Goal: Task Accomplishment & Management: Use online tool/utility

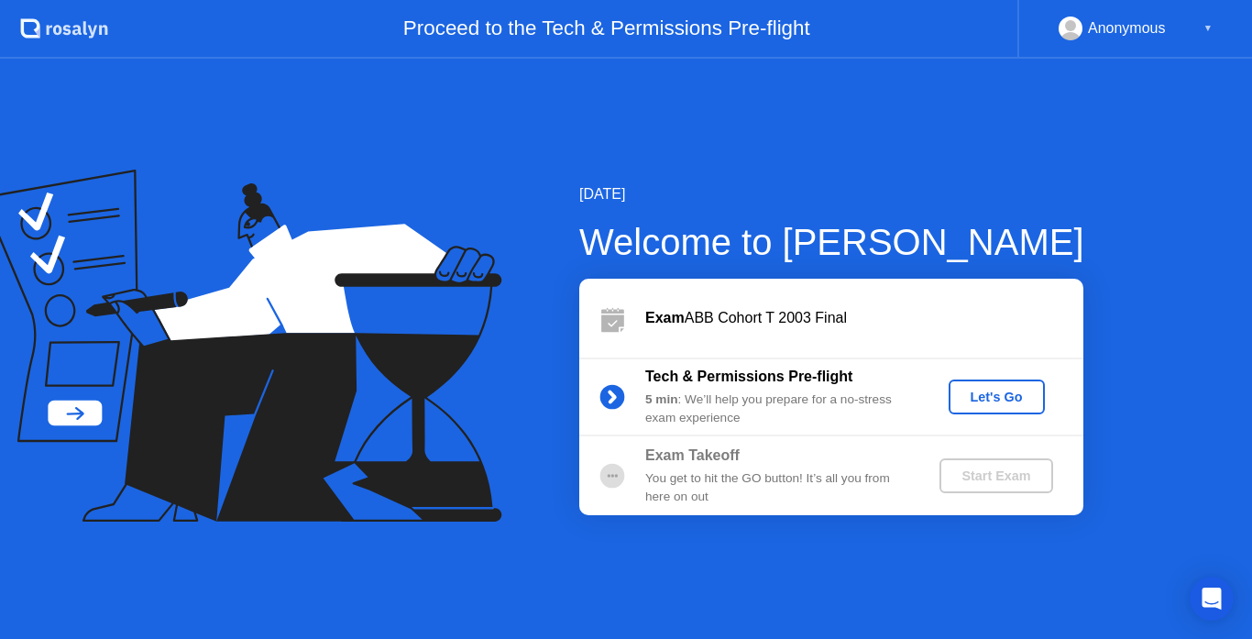
click at [1013, 391] on div "Let's Go" at bounding box center [997, 397] width 82 height 15
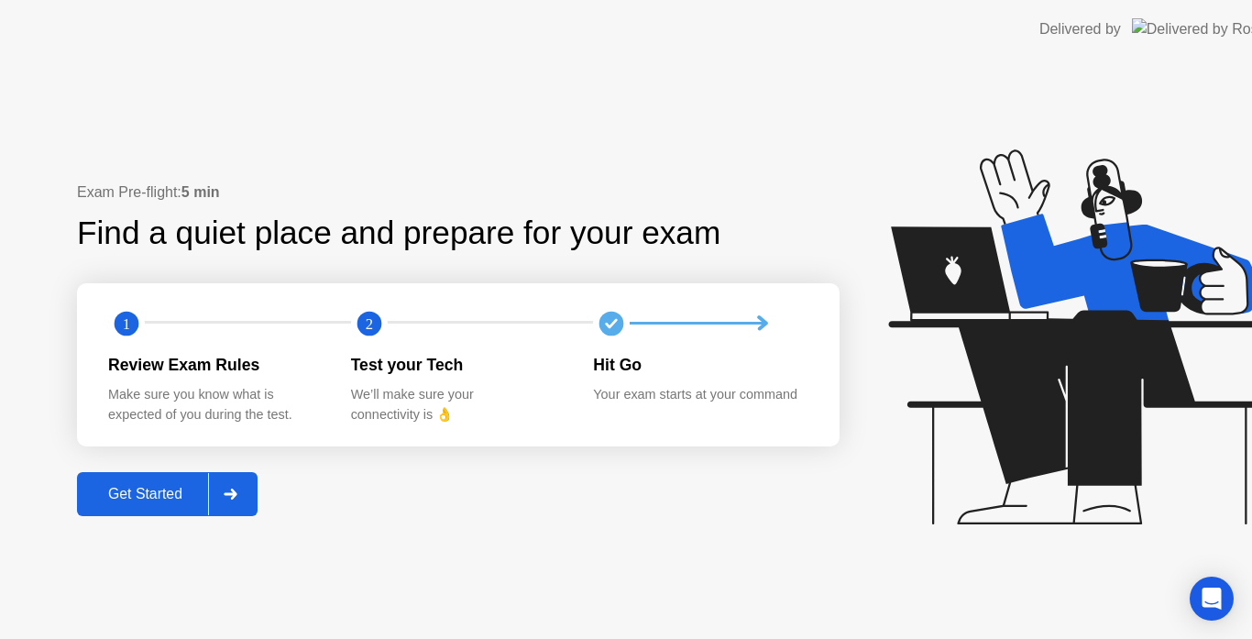
click at [1013, 391] on icon at bounding box center [1076, 345] width 473 height 469
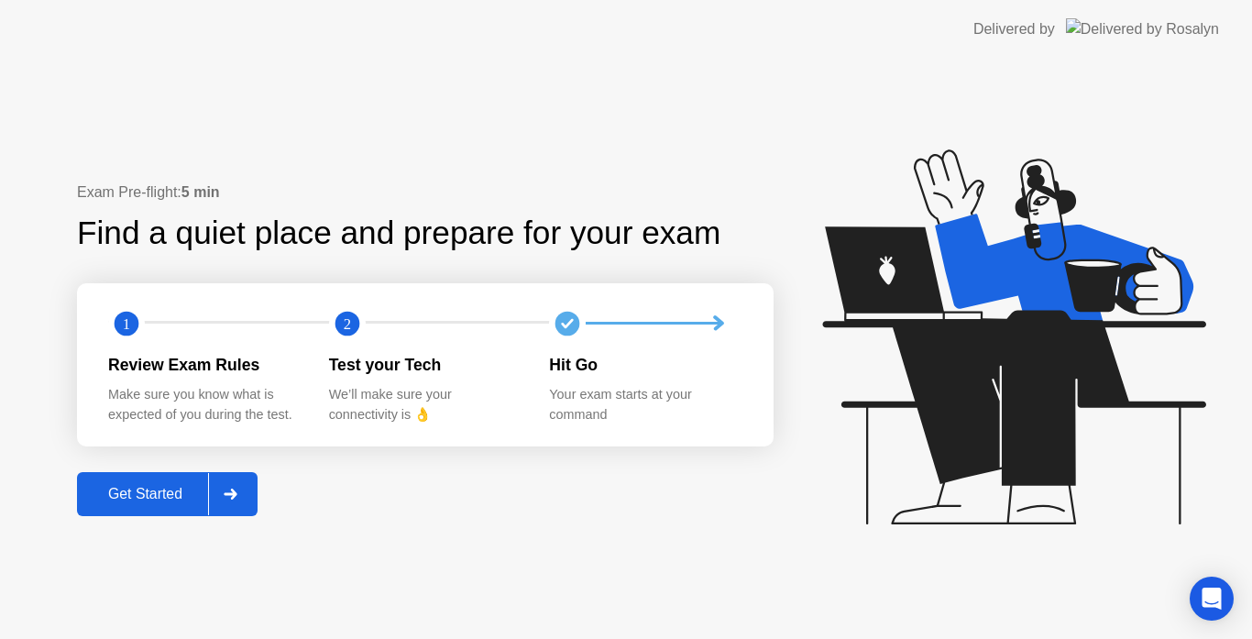
click at [164, 497] on div "Get Started" at bounding box center [146, 494] width 126 height 17
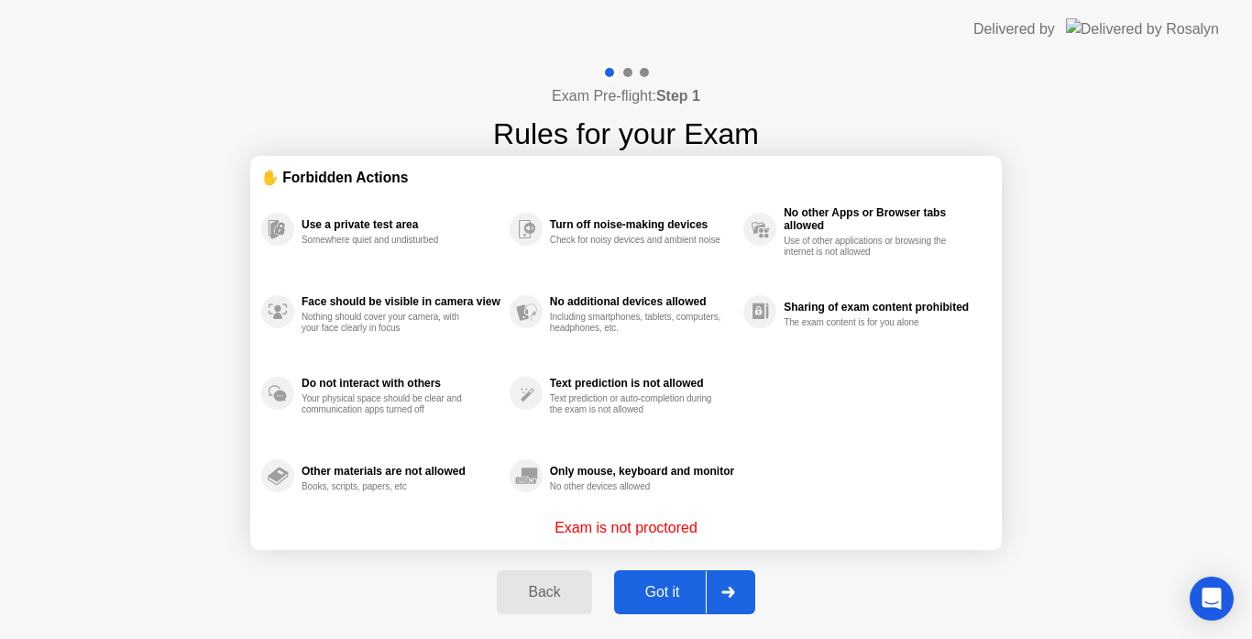
click at [654, 587] on div "Got it" at bounding box center [663, 592] width 86 height 17
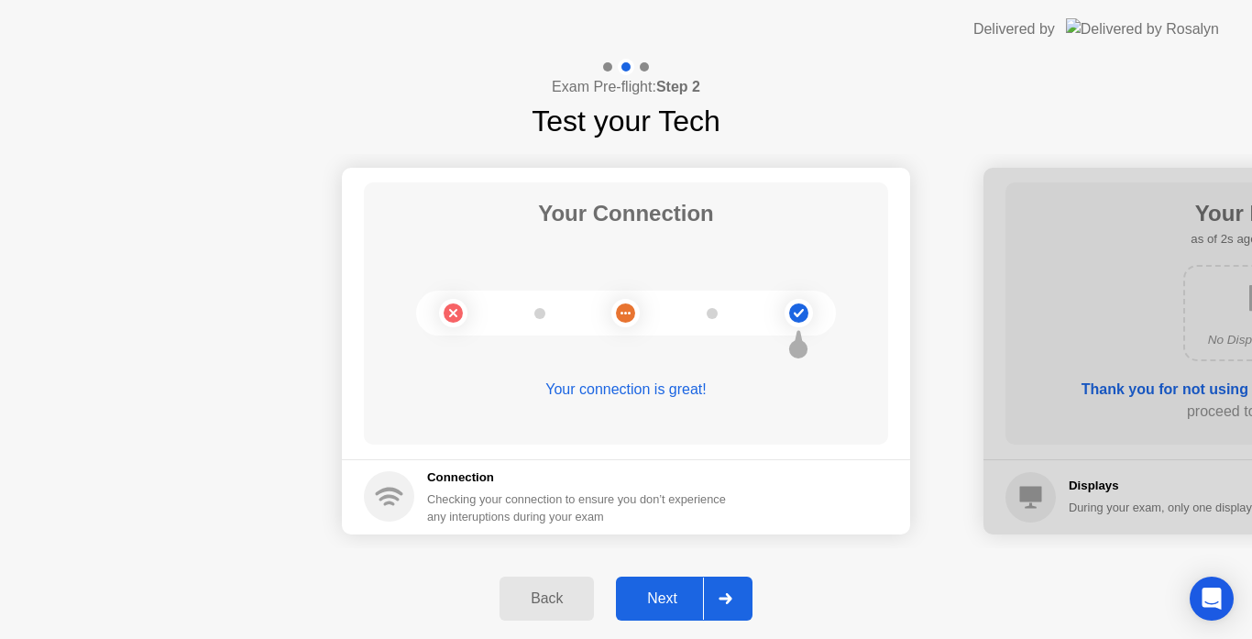
click at [654, 587] on button "Next" at bounding box center [684, 599] width 137 height 44
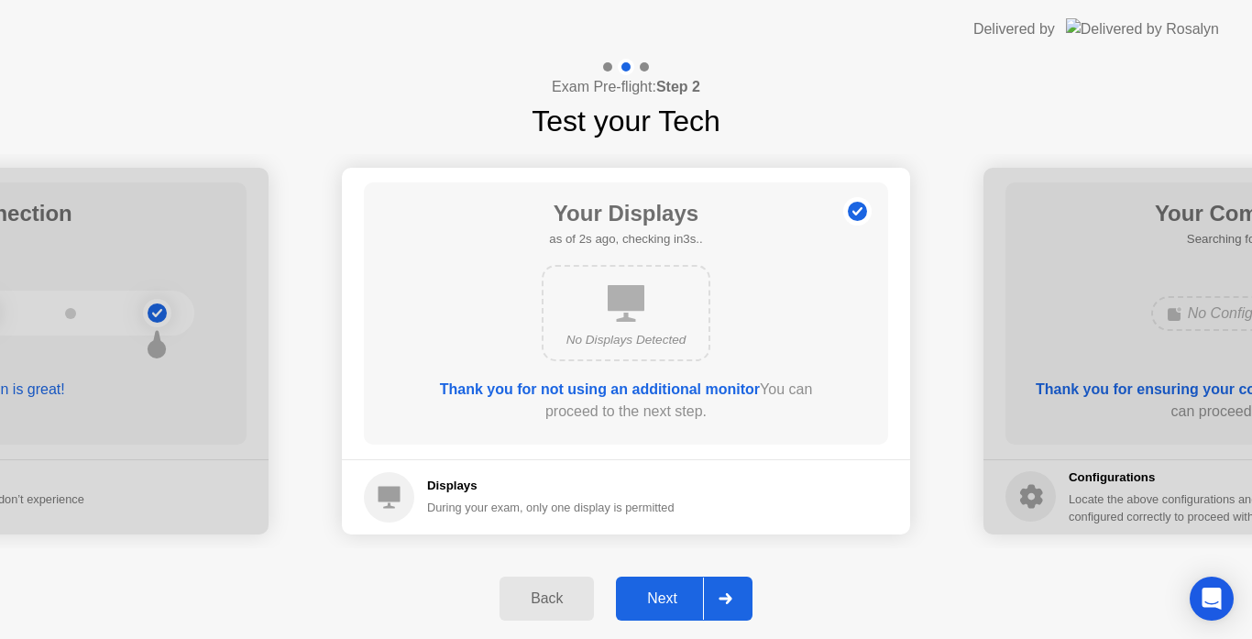
click at [654, 587] on button "Next" at bounding box center [684, 599] width 137 height 44
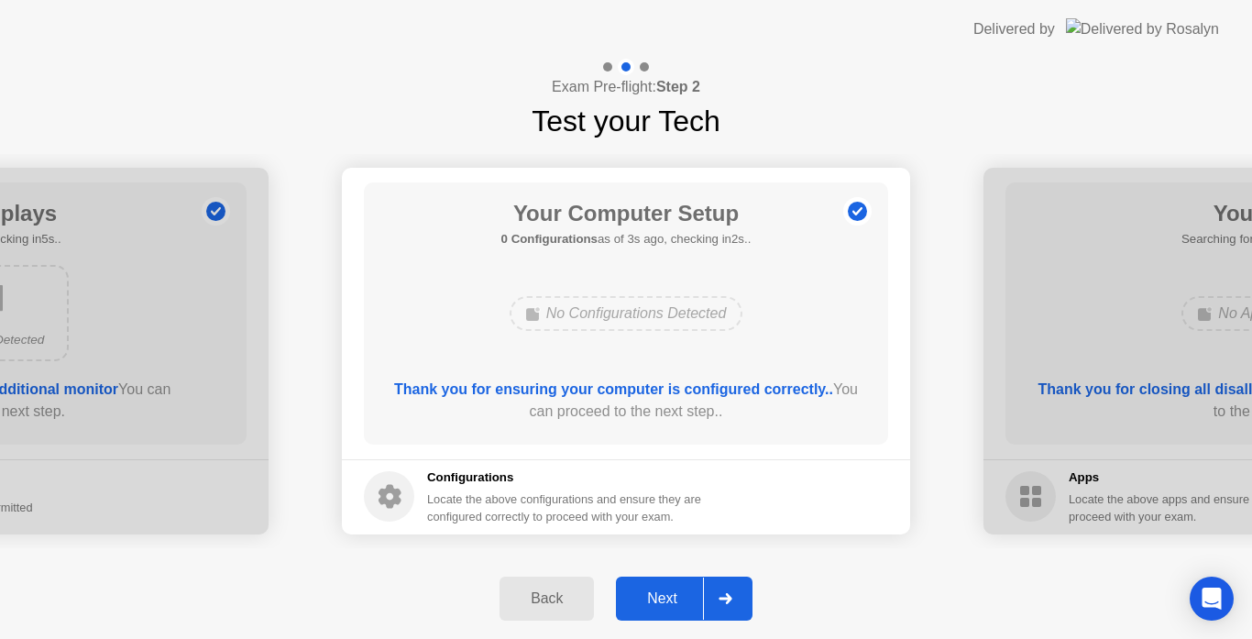
click at [651, 597] on div "Next" at bounding box center [663, 598] width 82 height 17
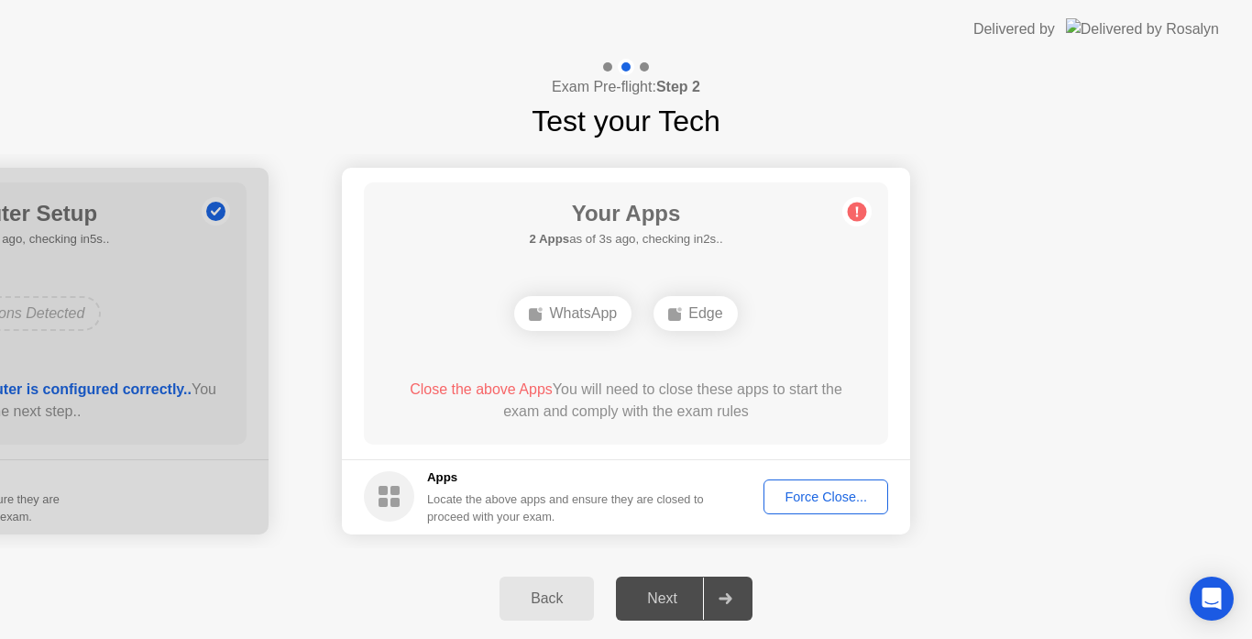
click at [821, 491] on div "Force Close..." at bounding box center [826, 497] width 112 height 15
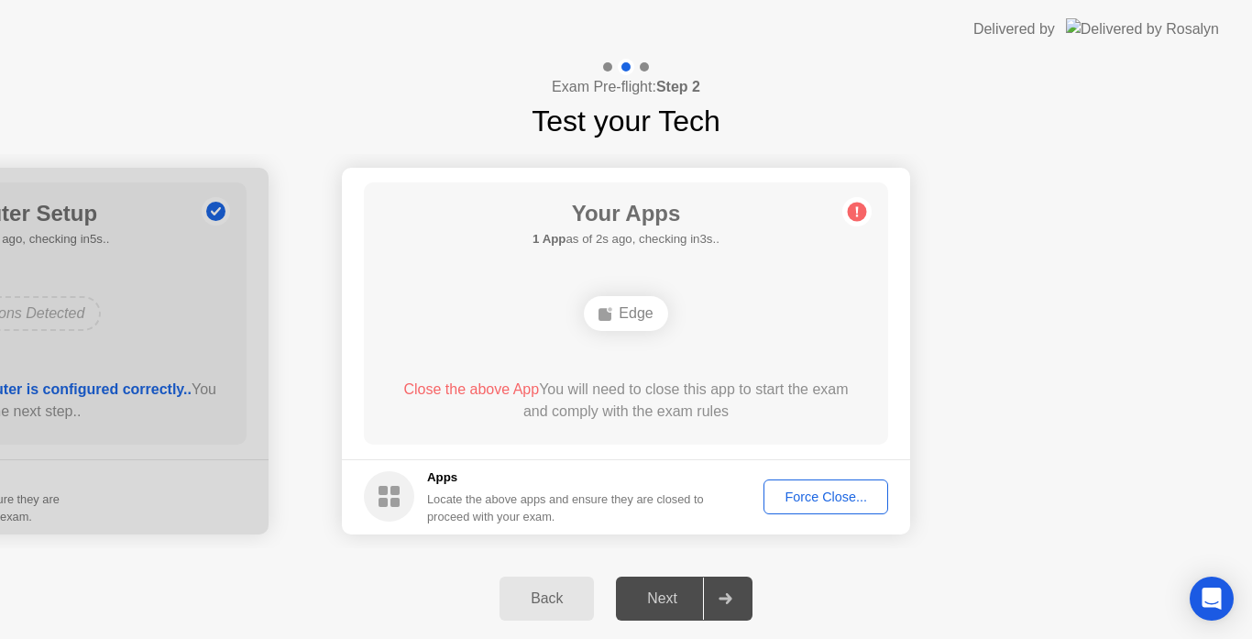
click at [821, 504] on div "Force Close..." at bounding box center [826, 497] width 112 height 15
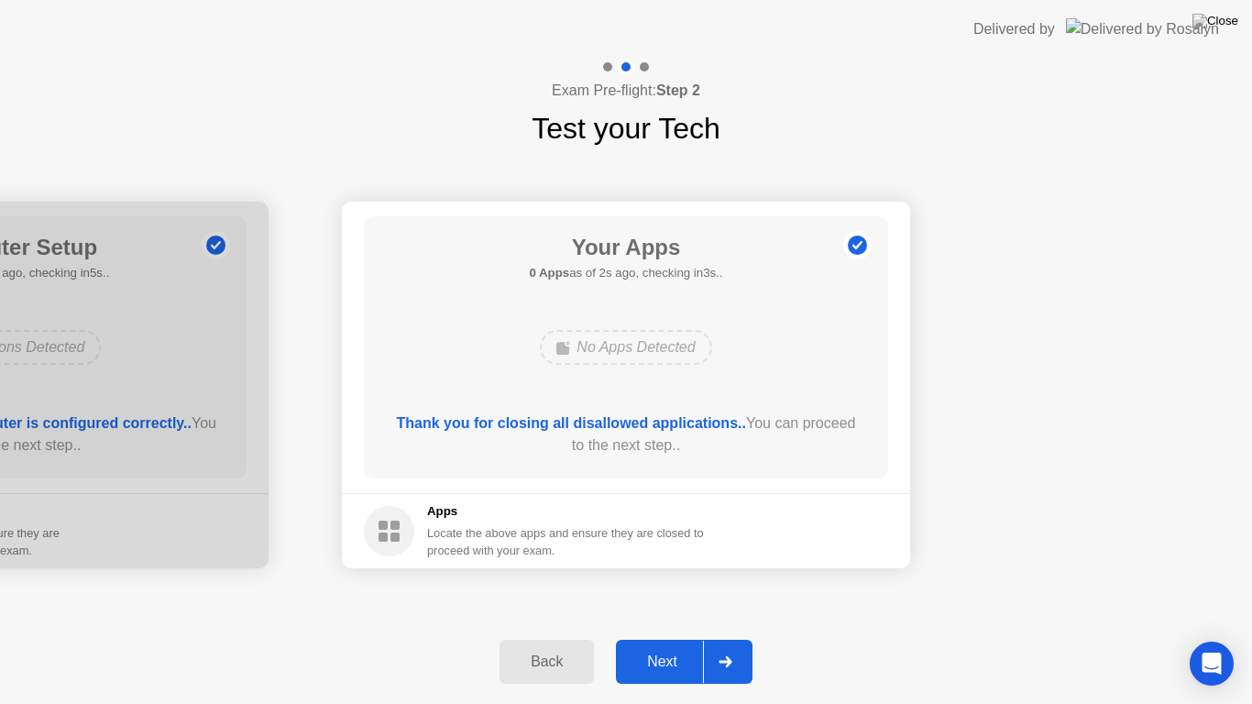
click at [656, 638] on div "Next" at bounding box center [663, 662] width 82 height 17
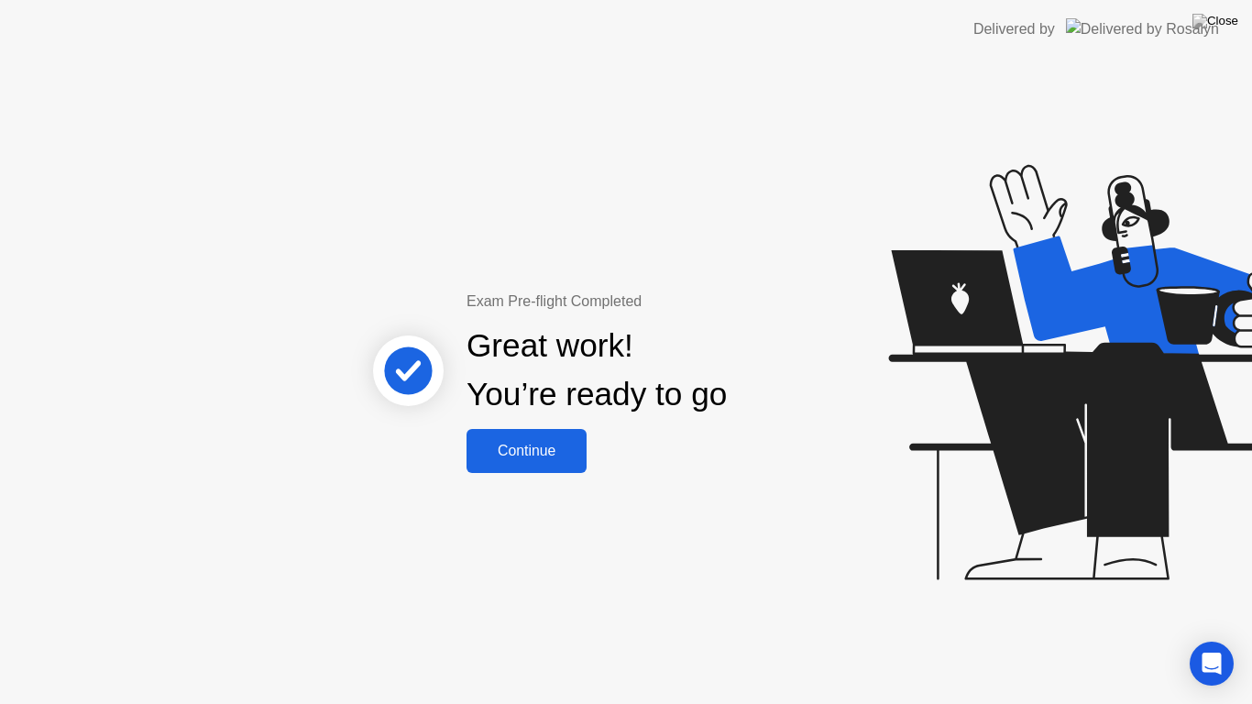
click at [527, 463] on button "Continue" at bounding box center [527, 451] width 120 height 44
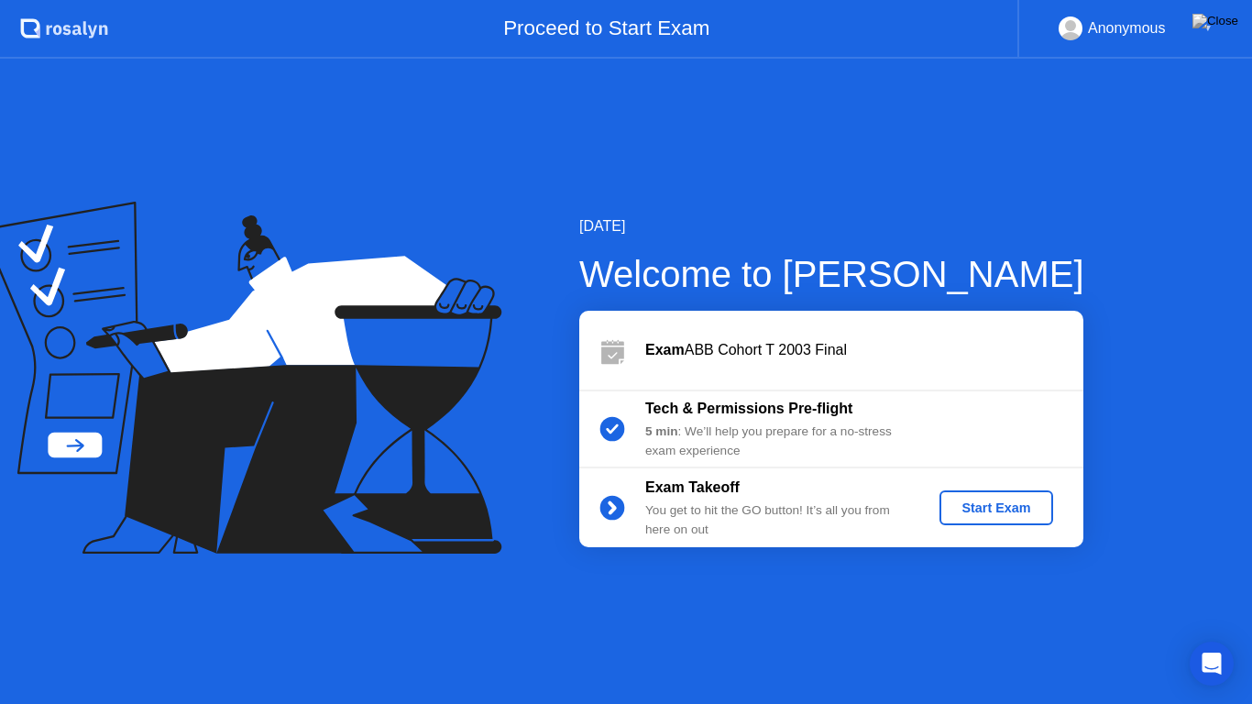
click at [1001, 504] on div "Start Exam" at bounding box center [996, 508] width 98 height 15
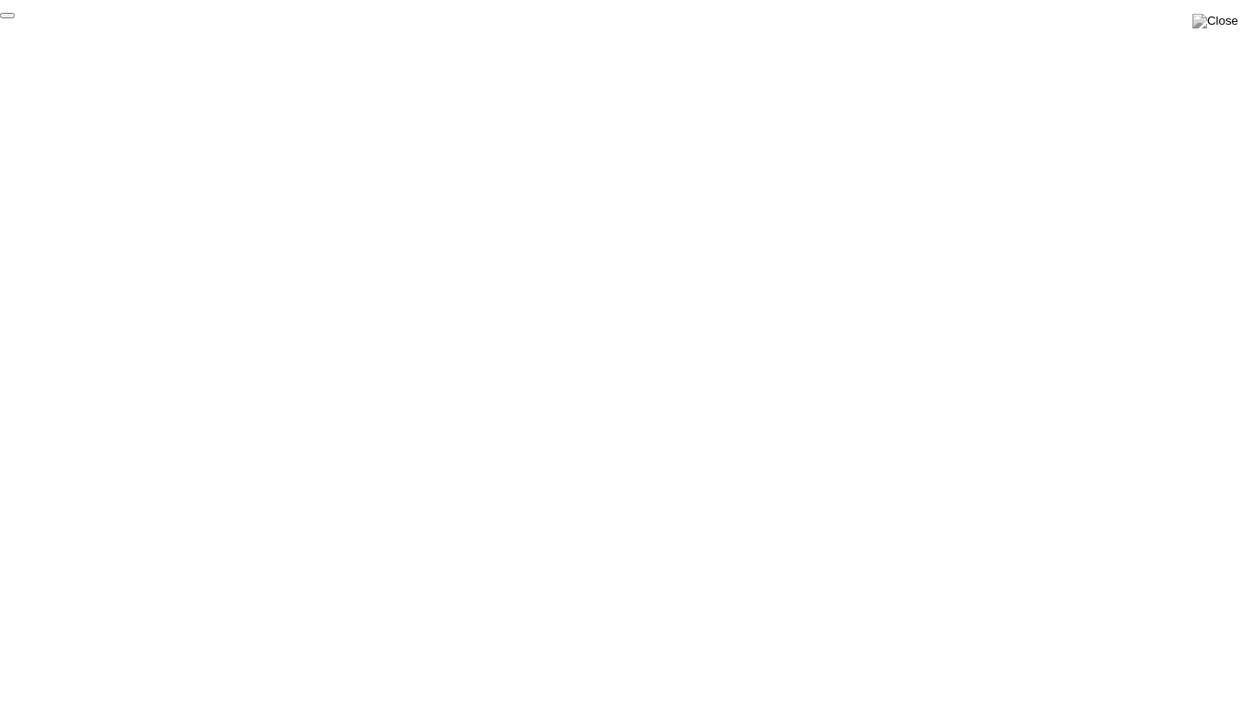
click div "End Proctoring Session"
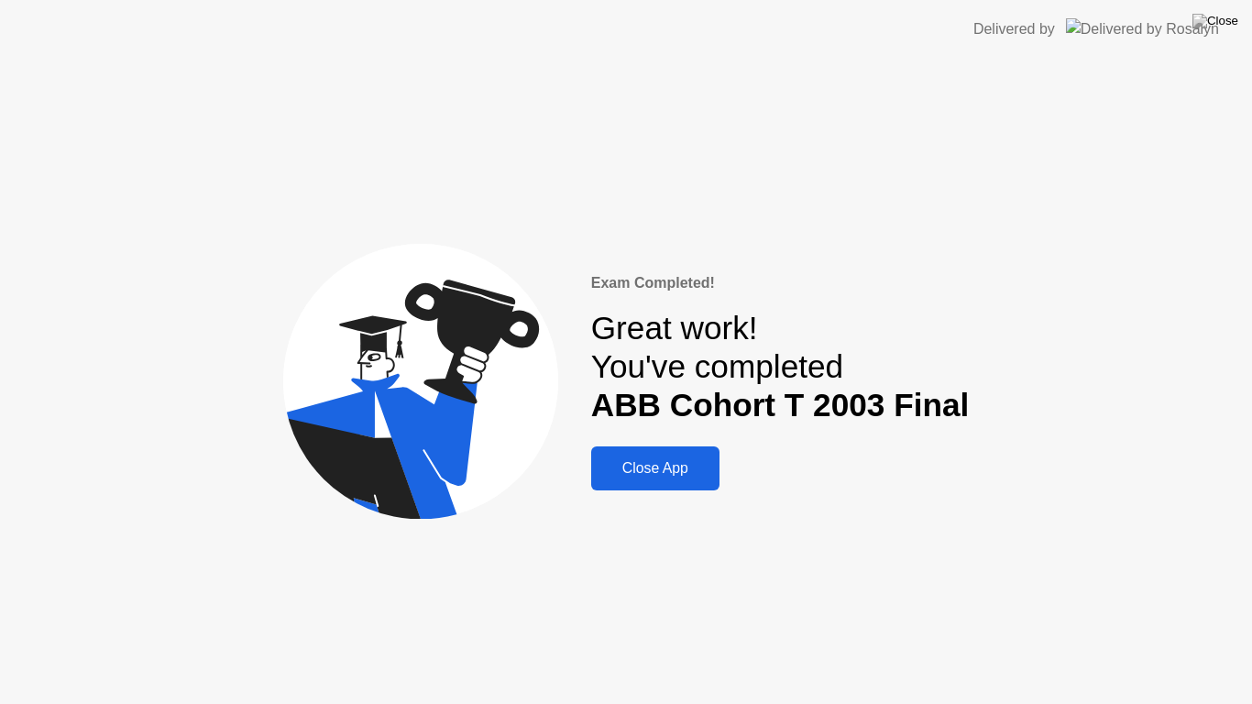
click at [666, 490] on button "Close App" at bounding box center [655, 468] width 128 height 44
